Goal: Task Accomplishment & Management: Complete application form

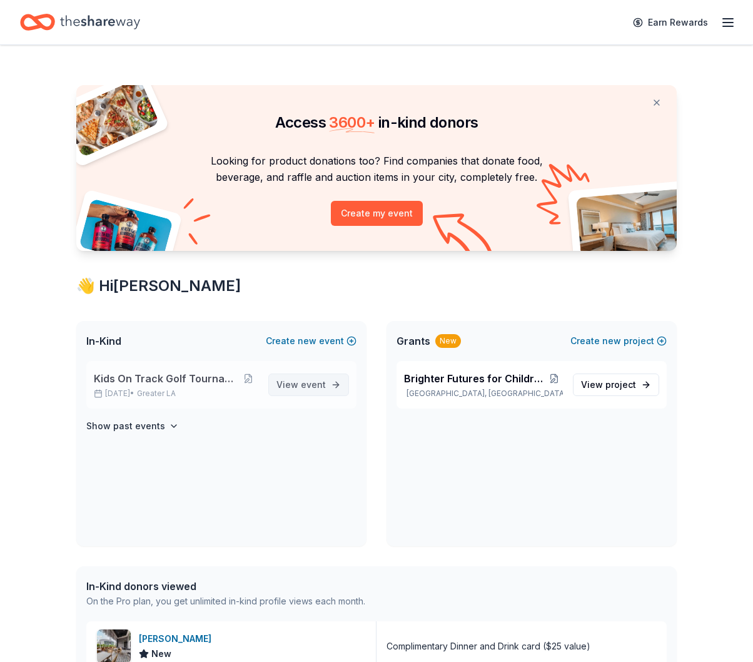
click at [311, 388] on span "event" at bounding box center [313, 384] width 25 height 11
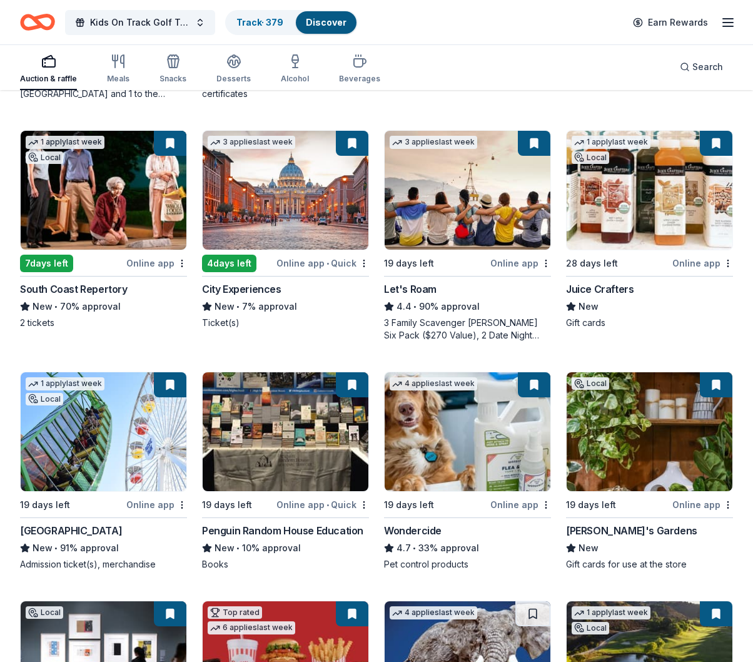
scroll to position [306, 0]
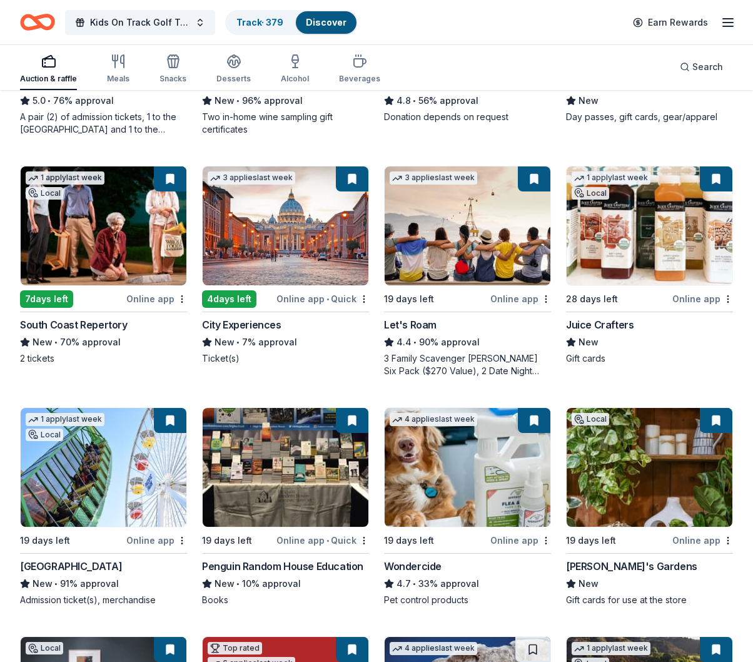
click at [286, 264] on img at bounding box center [286, 225] width 166 height 119
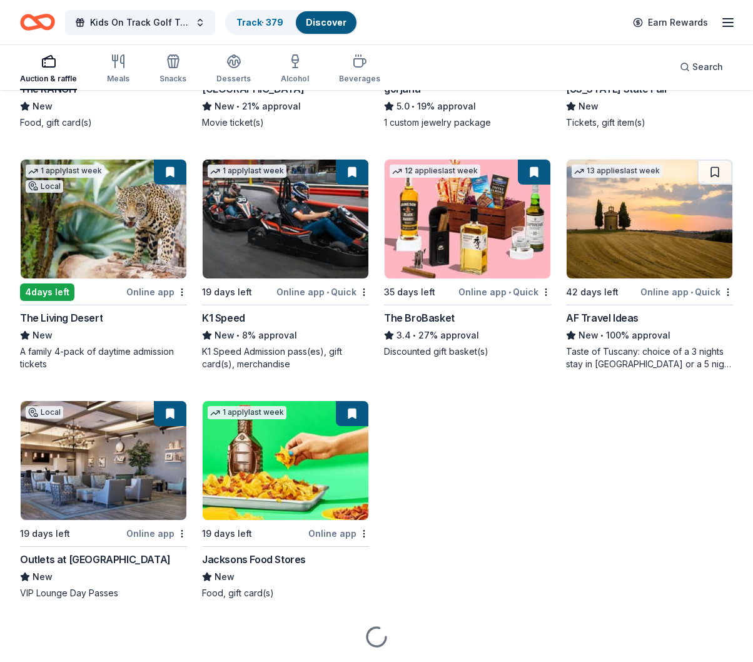
scroll to position [2695, 0]
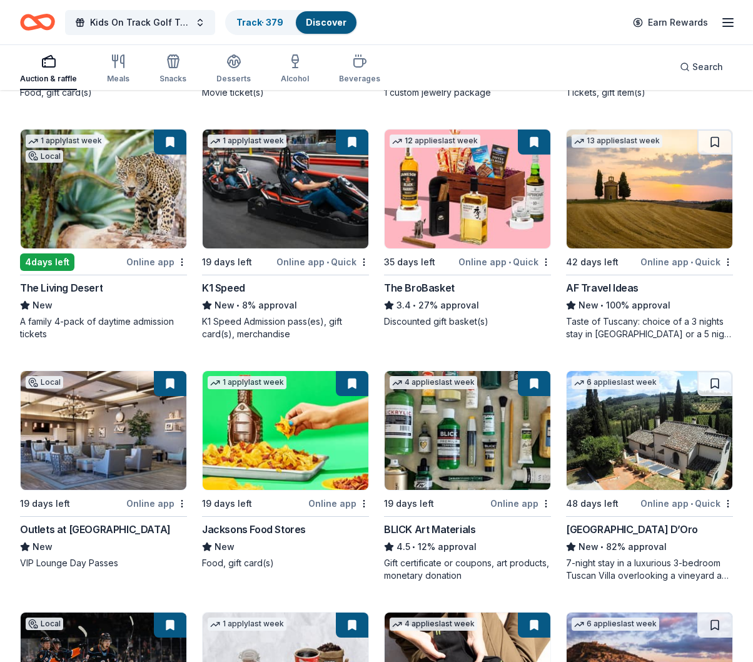
click at [95, 205] on img at bounding box center [104, 188] width 166 height 119
click at [645, 205] on img at bounding box center [650, 188] width 166 height 119
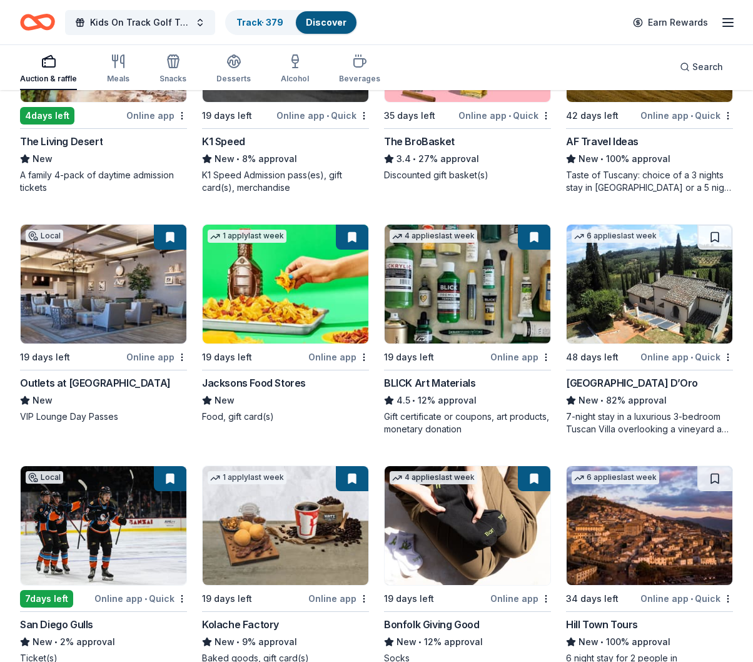
scroll to position [2898, 0]
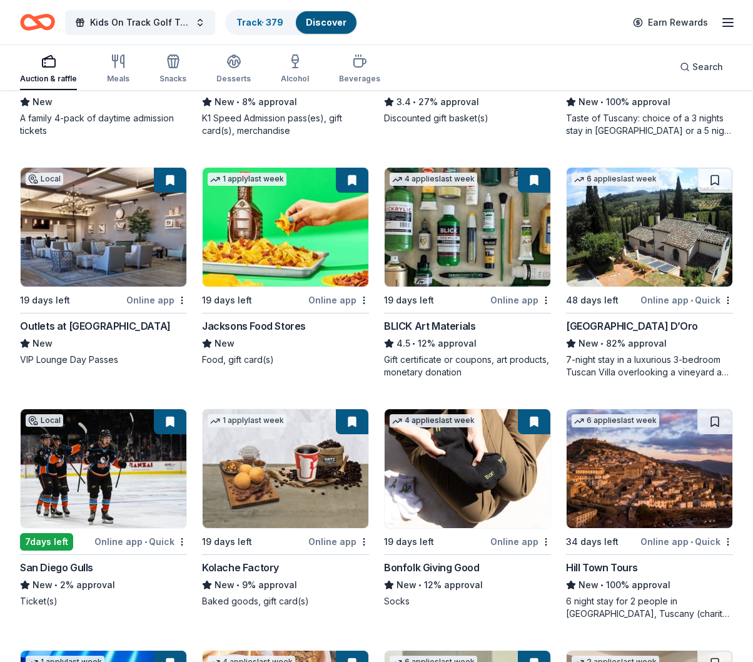
click at [630, 478] on img at bounding box center [650, 468] width 166 height 119
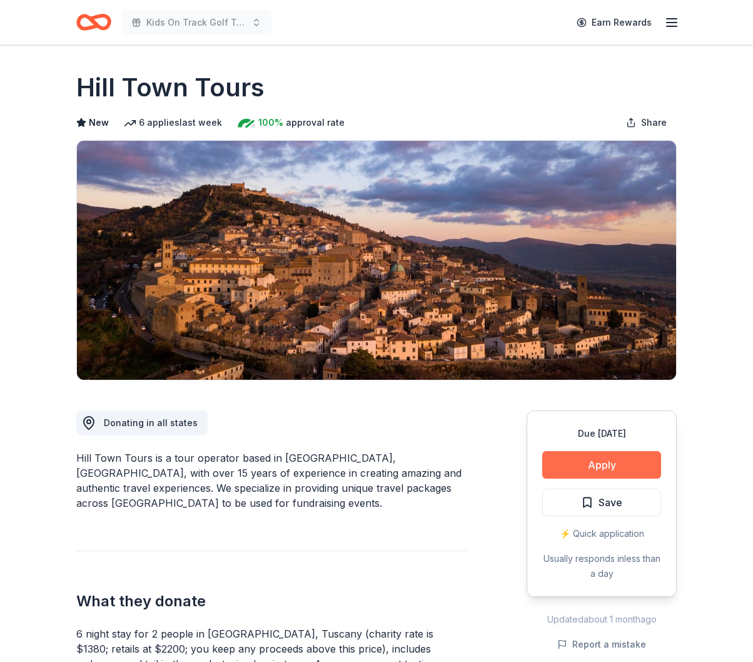
click at [607, 468] on button "Apply" at bounding box center [601, 465] width 119 height 28
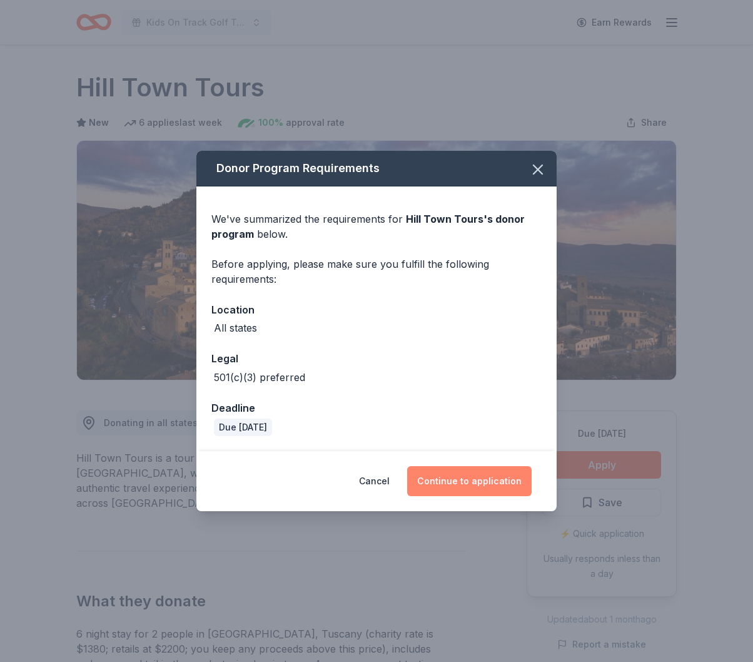
click at [492, 479] on button "Continue to application" at bounding box center [469, 481] width 124 height 30
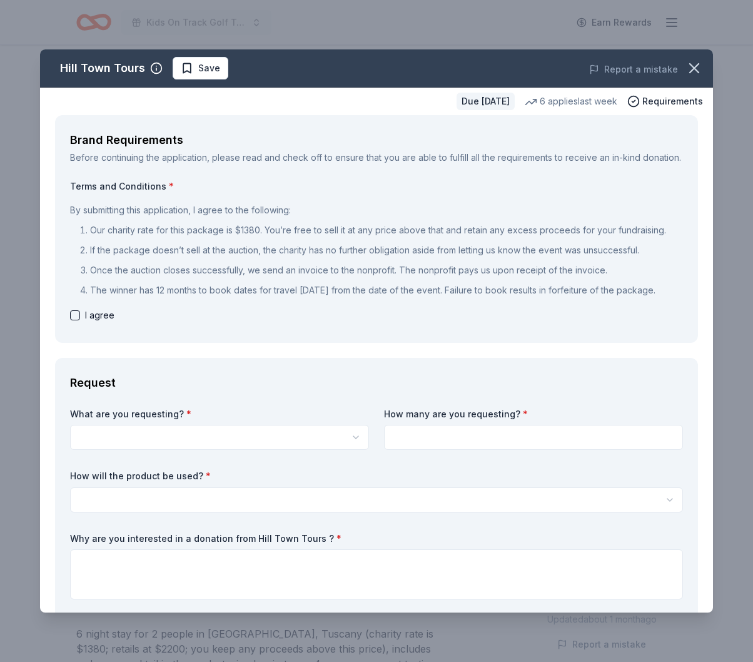
click at [119, 69] on div "Hill Town Tours" at bounding box center [102, 68] width 85 height 20
drag, startPoint x: 119, startPoint y: 69, endPoint x: 280, endPoint y: 66, distance: 160.8
click at [119, 69] on div "Hill Town Tours" at bounding box center [102, 68] width 85 height 20
click at [695, 66] on icon "button" at bounding box center [695, 68] width 18 height 18
